Goal: Navigation & Orientation: Find specific page/section

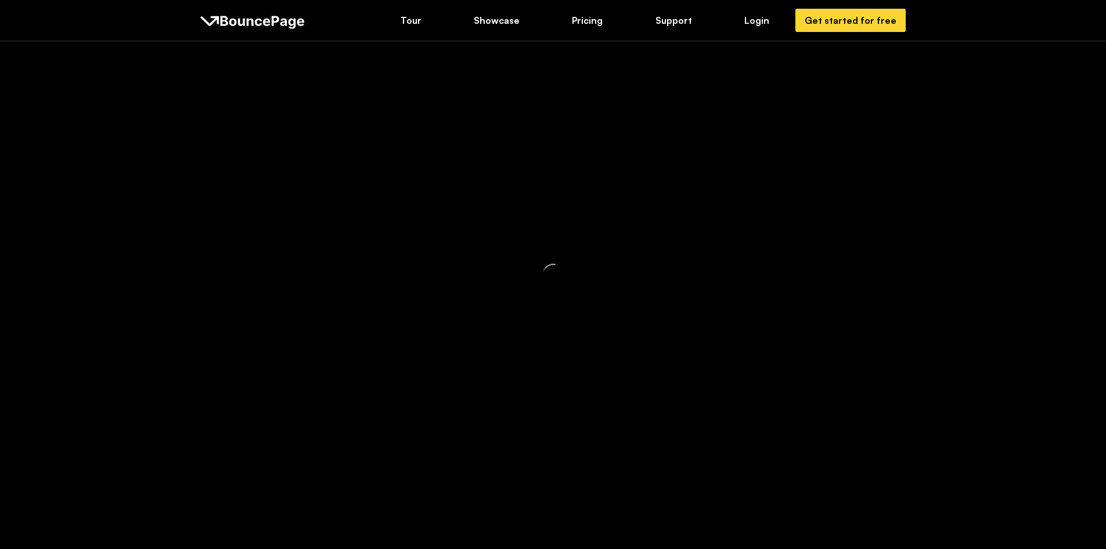
click at [586, 148] on div at bounding box center [553, 274] width 1106 height 549
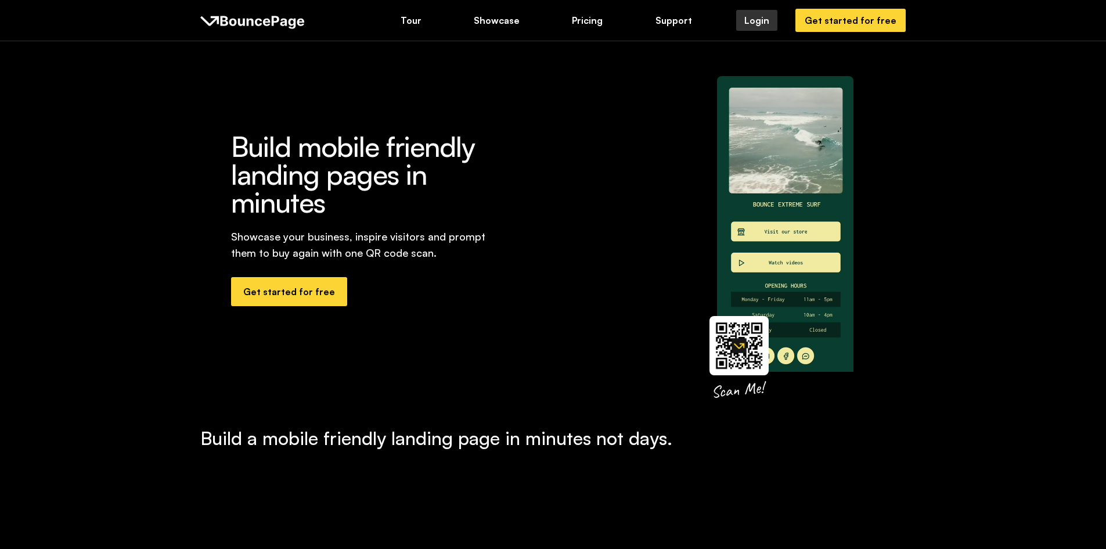
click at [762, 30] on link "Login" at bounding box center [756, 20] width 41 height 21
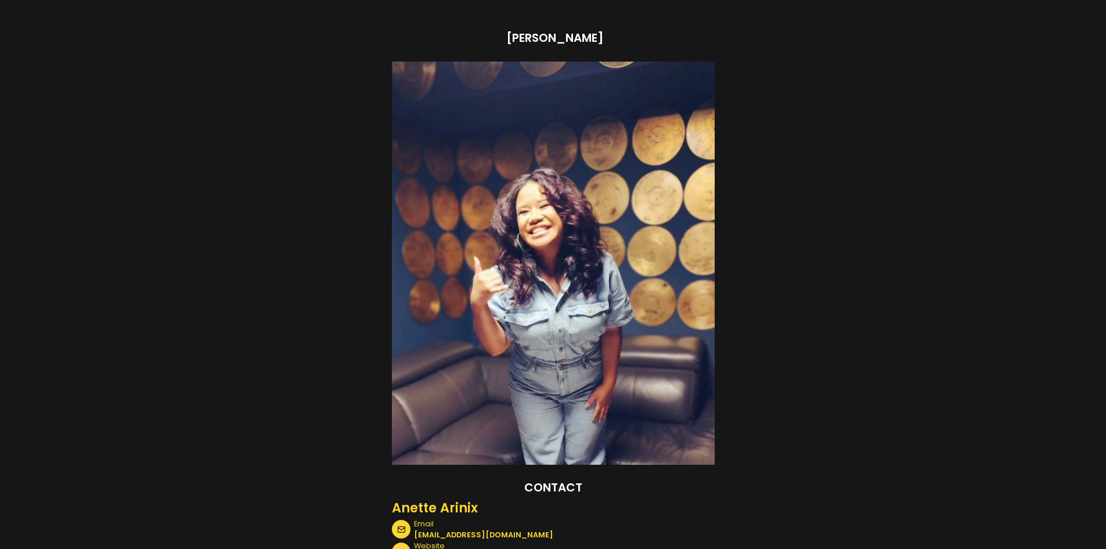
scroll to position [135, 0]
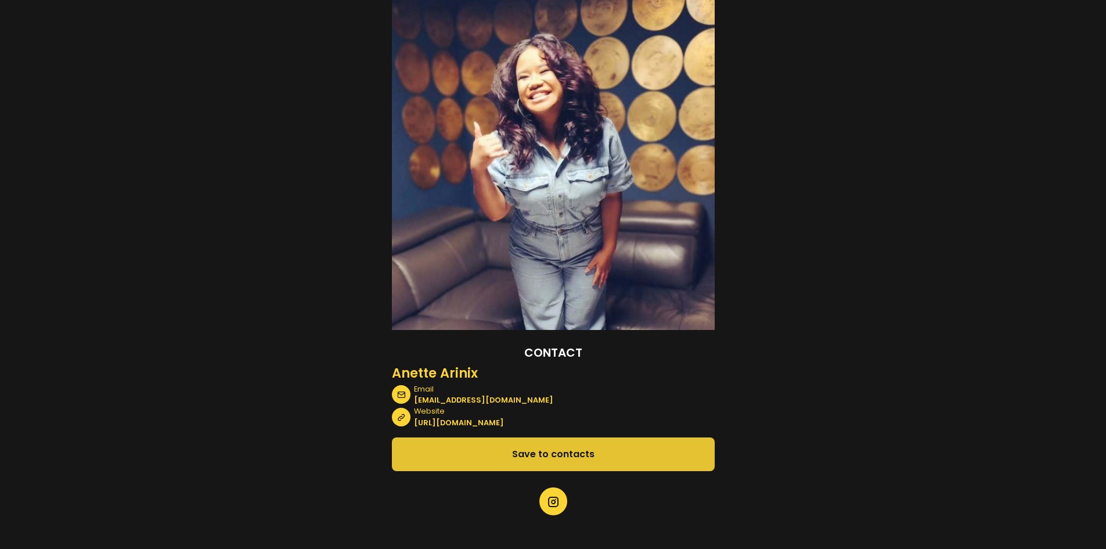
click at [563, 449] on span "Save to contacts" at bounding box center [553, 453] width 82 height 15
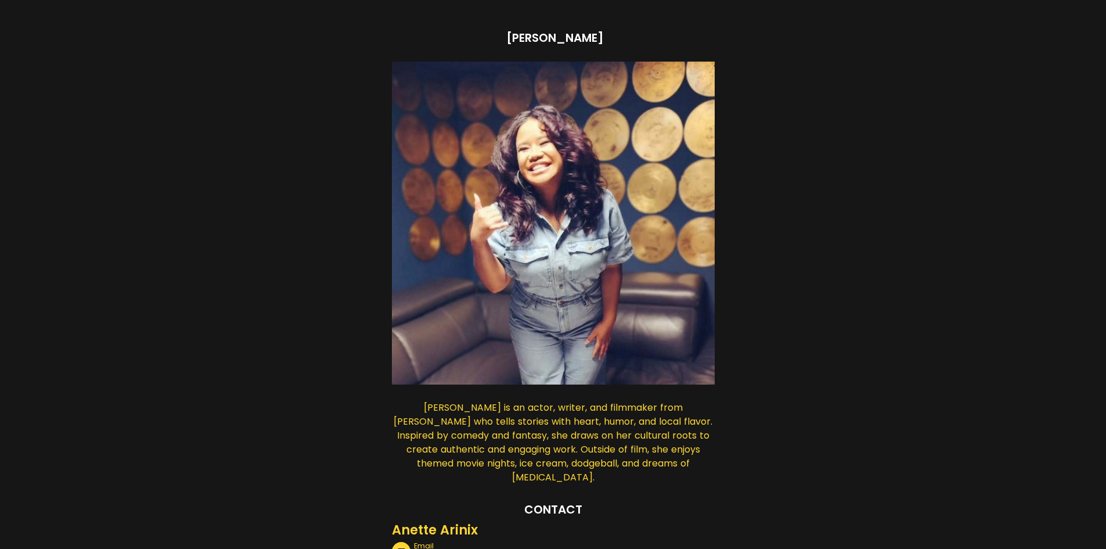
click at [884, 192] on section "[PERSON_NAME] [PERSON_NAME] is an actor, writer, and filmmaker from [GEOGRAPHIC…" at bounding box center [553, 352] width 1106 height 705
